Goal: Download file/media

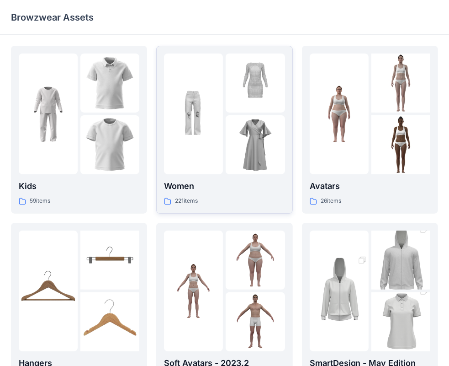
click at [221, 91] on img at bounding box center [193, 114] width 59 height 59
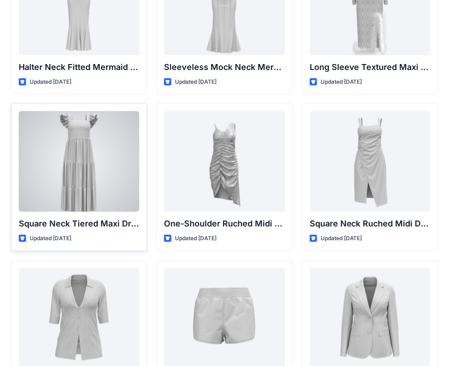
scroll to position [706, 0]
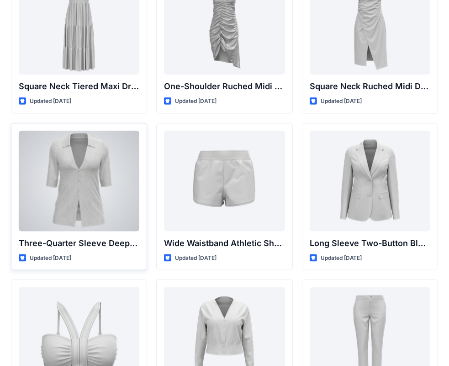
click at [89, 191] on div at bounding box center [79, 181] width 121 height 101
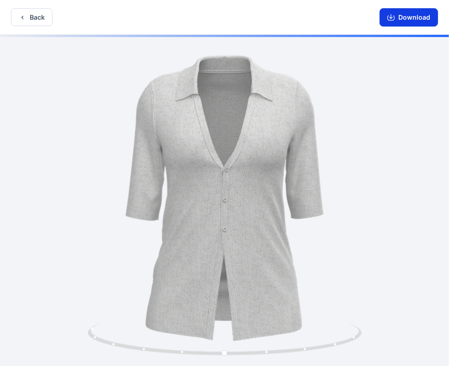
click at [422, 18] on button "Download" at bounding box center [409, 17] width 59 height 18
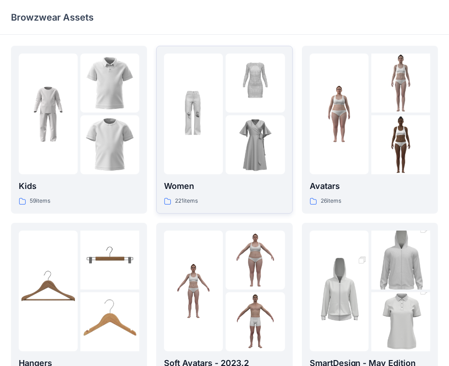
click at [253, 111] on img at bounding box center [255, 82] width 59 height 59
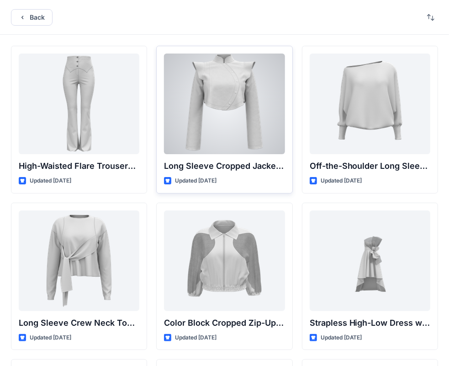
click at [241, 119] on div at bounding box center [224, 103] width 121 height 101
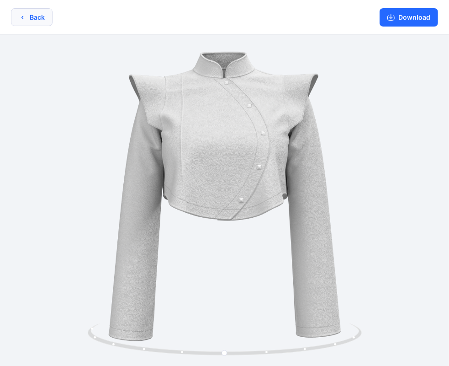
click at [35, 20] on button "Back" at bounding box center [32, 17] width 42 height 18
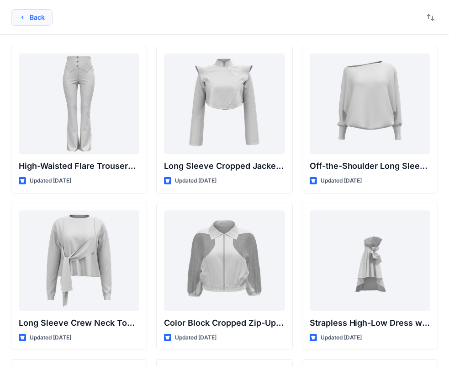
click at [45, 24] on button "Back" at bounding box center [32, 17] width 42 height 16
